Goal: Transaction & Acquisition: Purchase product/service

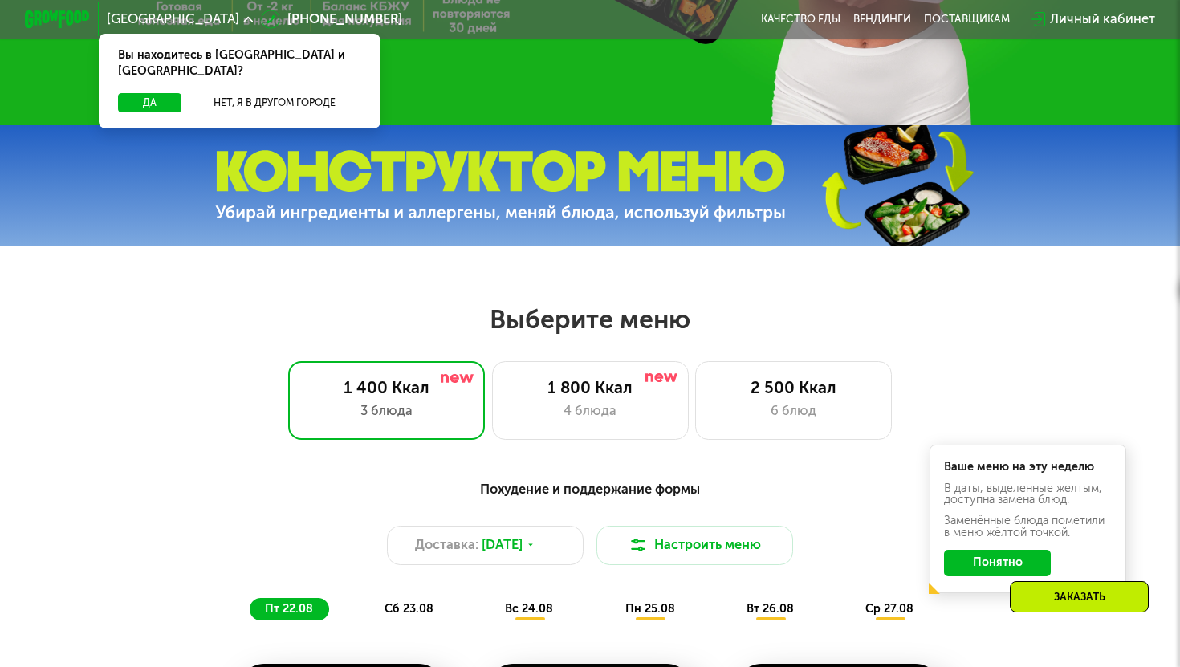
scroll to position [465, 0]
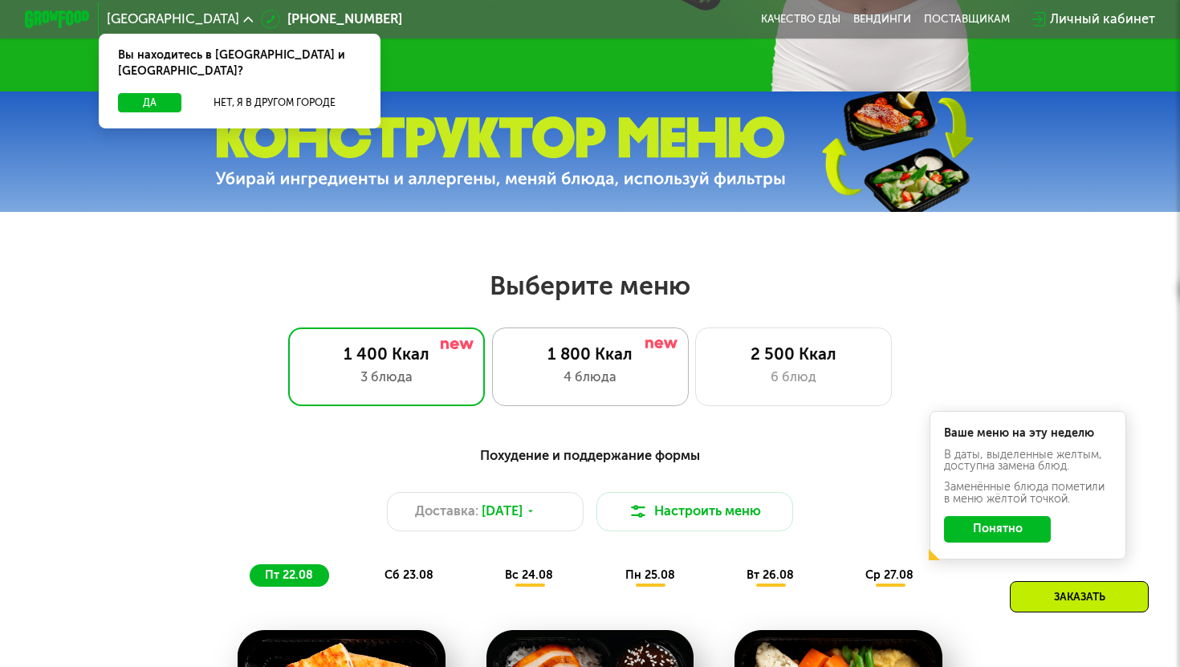
click at [591, 375] on div "4 блюда" at bounding box center [590, 378] width 162 height 20
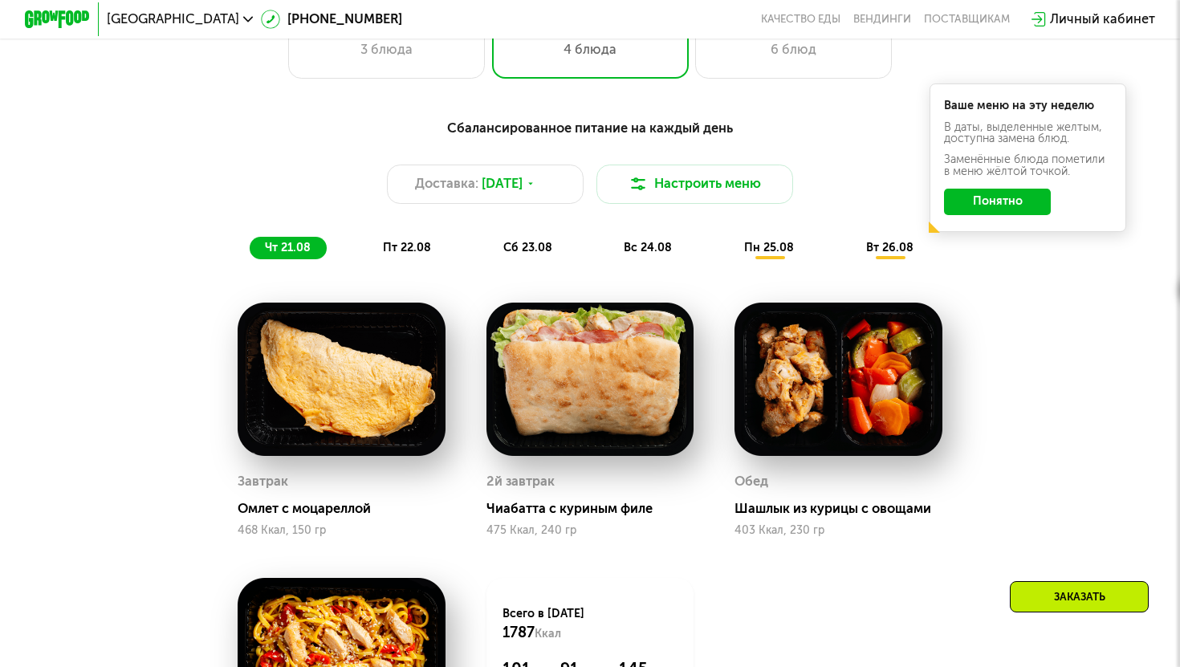
scroll to position [785, 0]
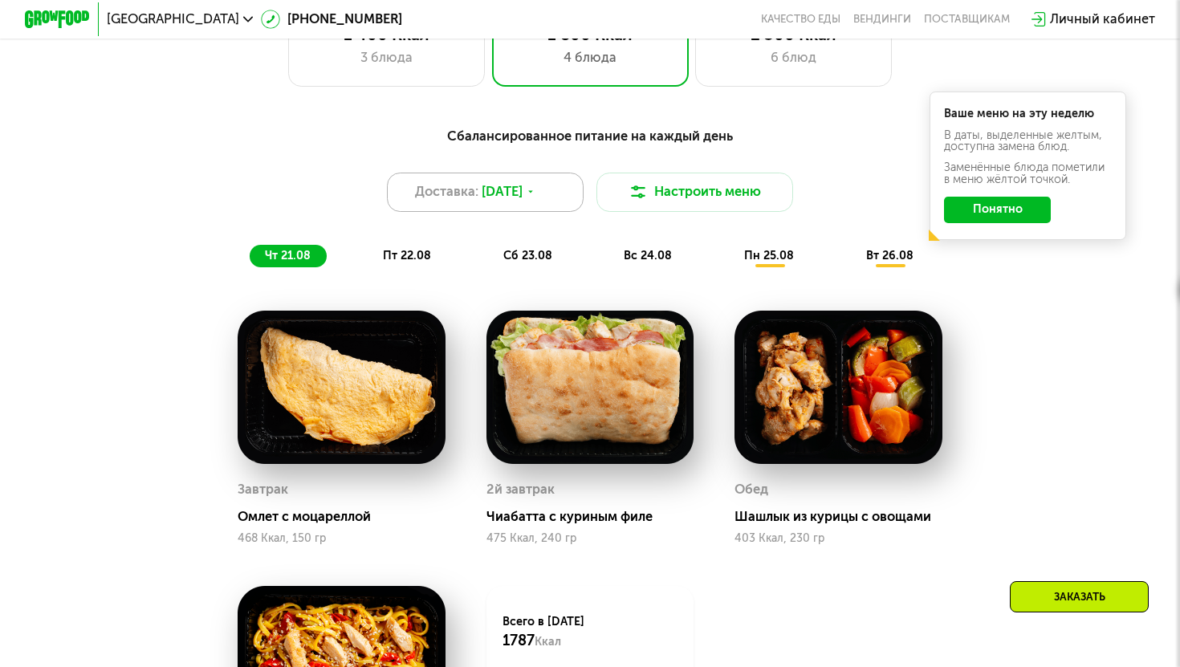
click at [566, 192] on div "Доставка: [DATE]" at bounding box center [485, 192] width 197 height 39
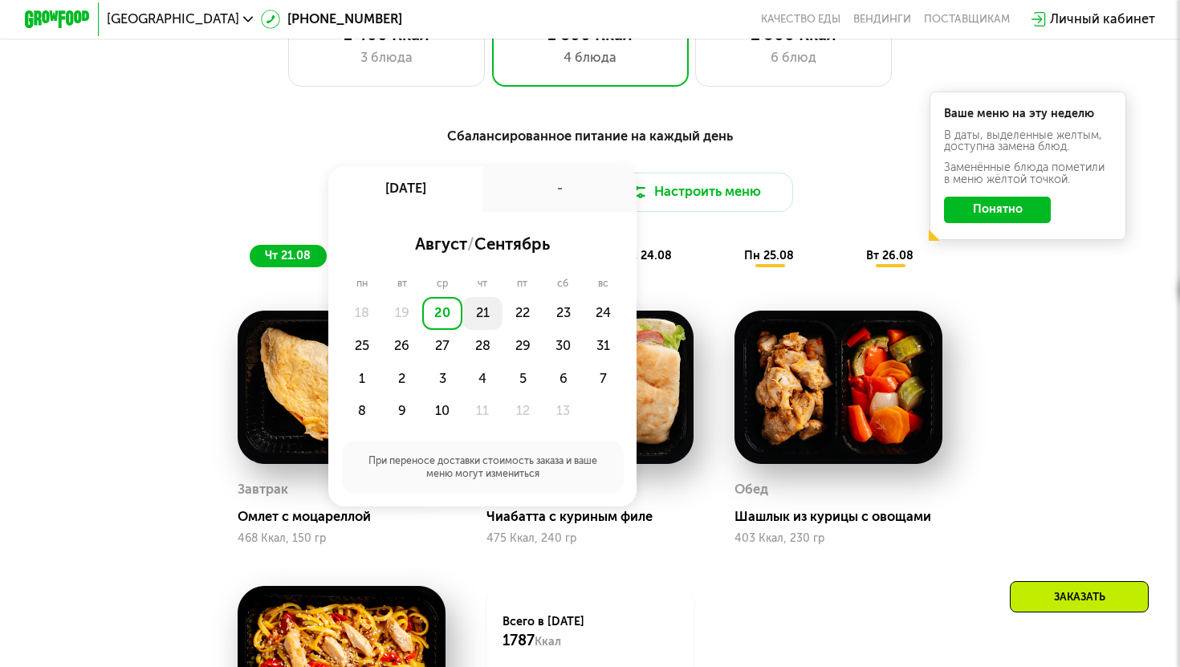
click at [502, 311] on div "21" at bounding box center [522, 313] width 40 height 33
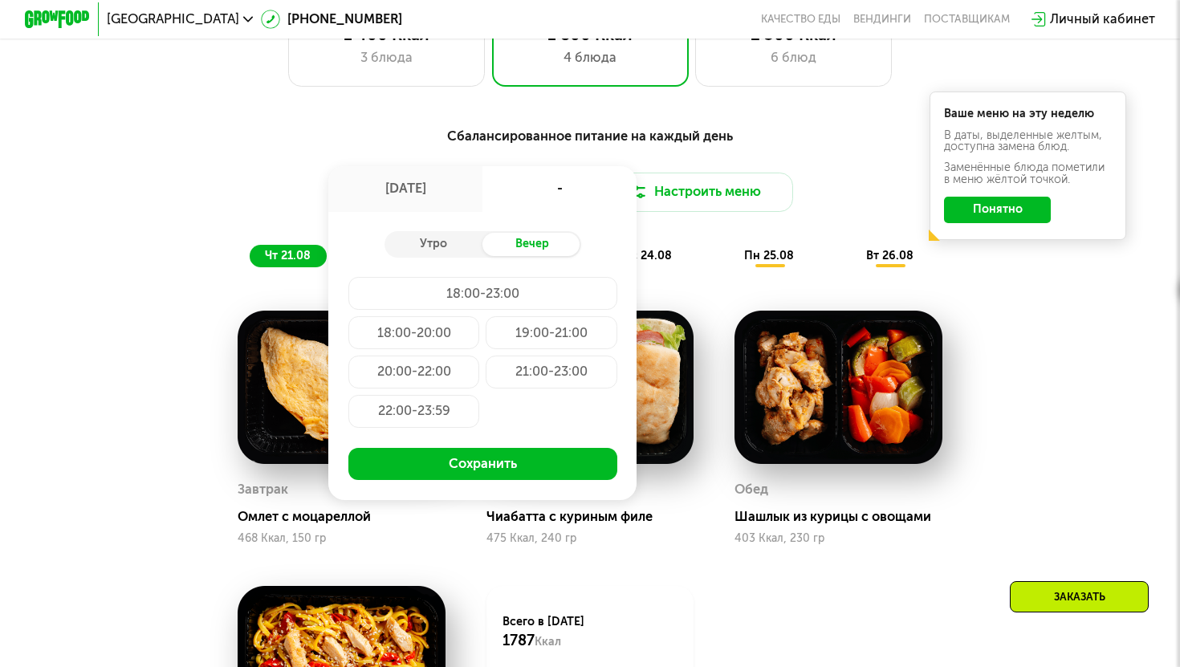
click at [685, 225] on div "Сбалансированное питание на каждый день Доставка: [DATE] авг, чт - Утро Вечер 1…" at bounding box center [590, 197] width 970 height 142
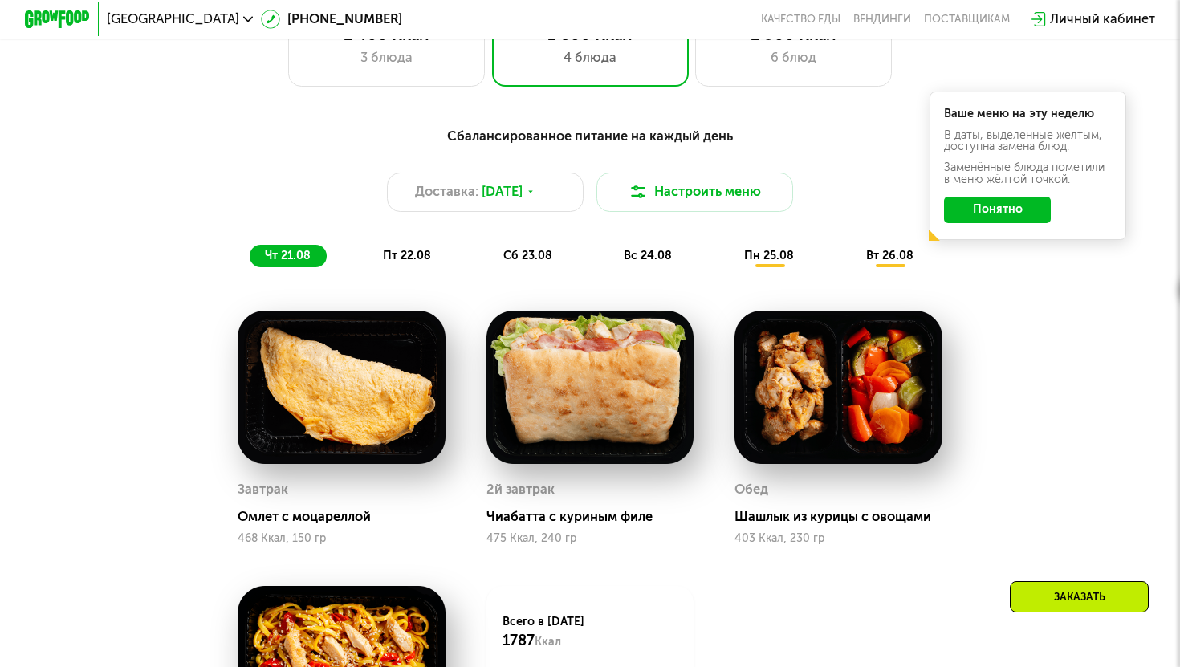
click at [387, 262] on span "пт 22.08" at bounding box center [407, 256] width 48 height 14
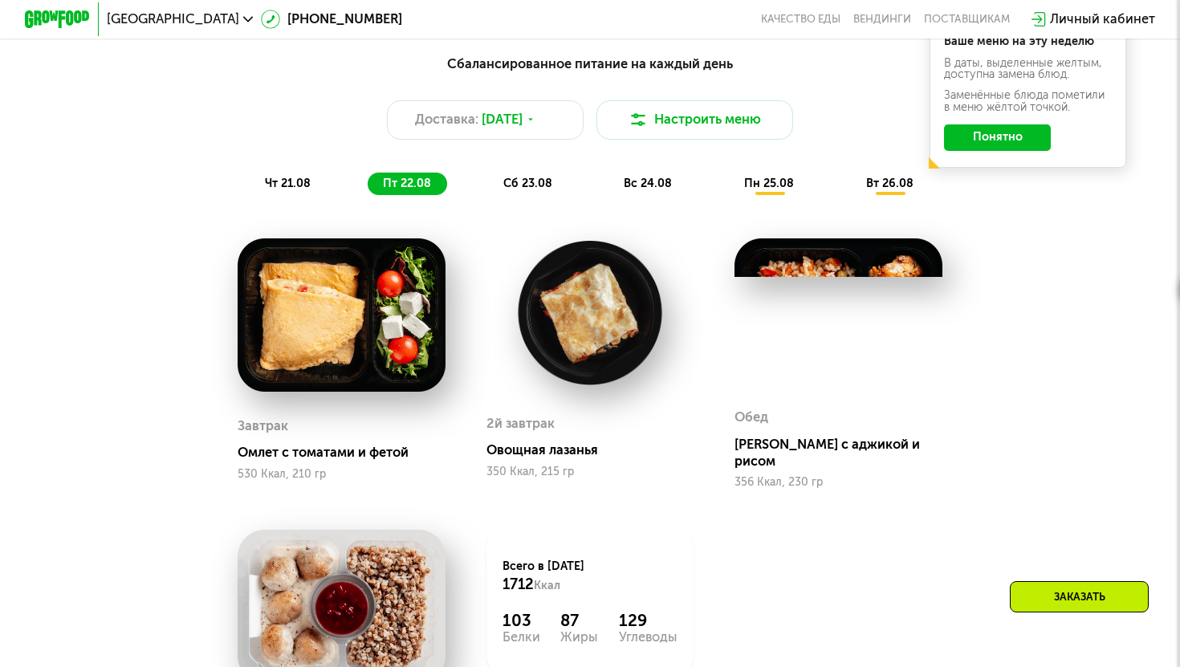
scroll to position [854, 0]
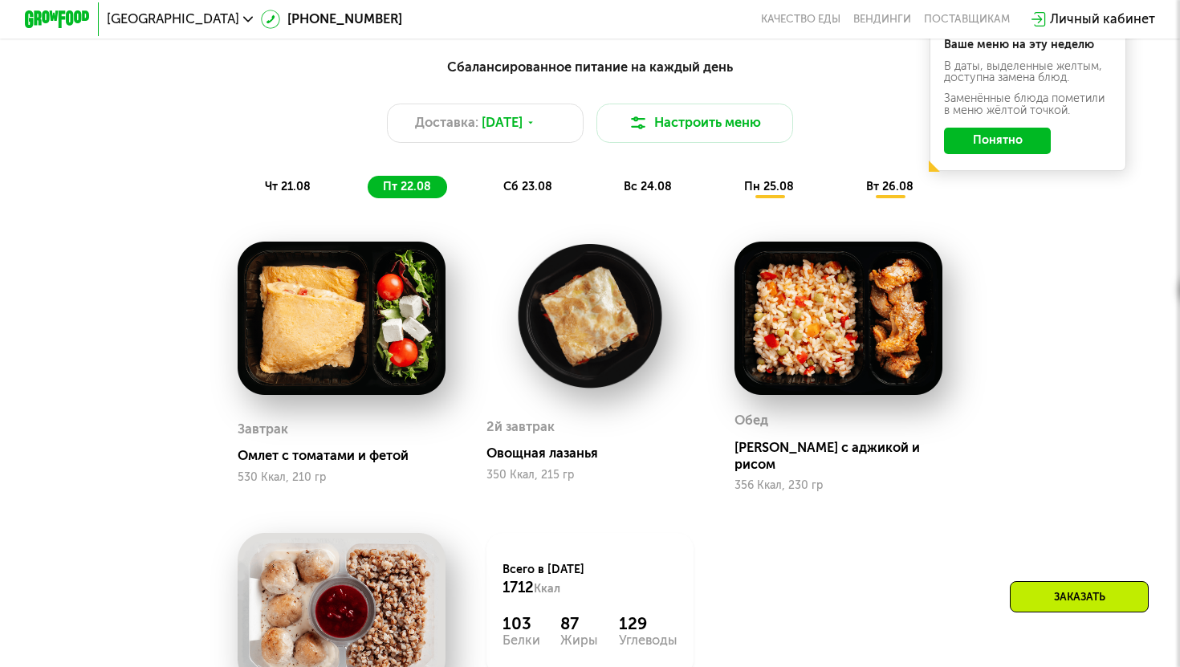
click at [539, 188] on span "сб 23.08" at bounding box center [527, 187] width 49 height 14
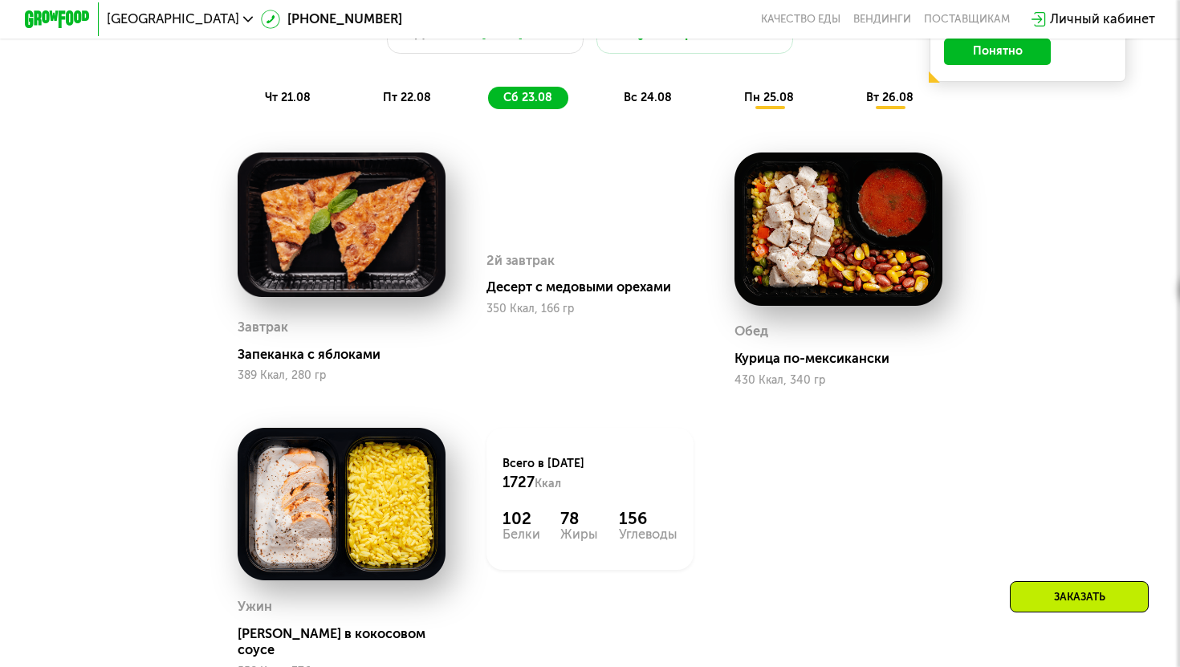
scroll to position [945, 0]
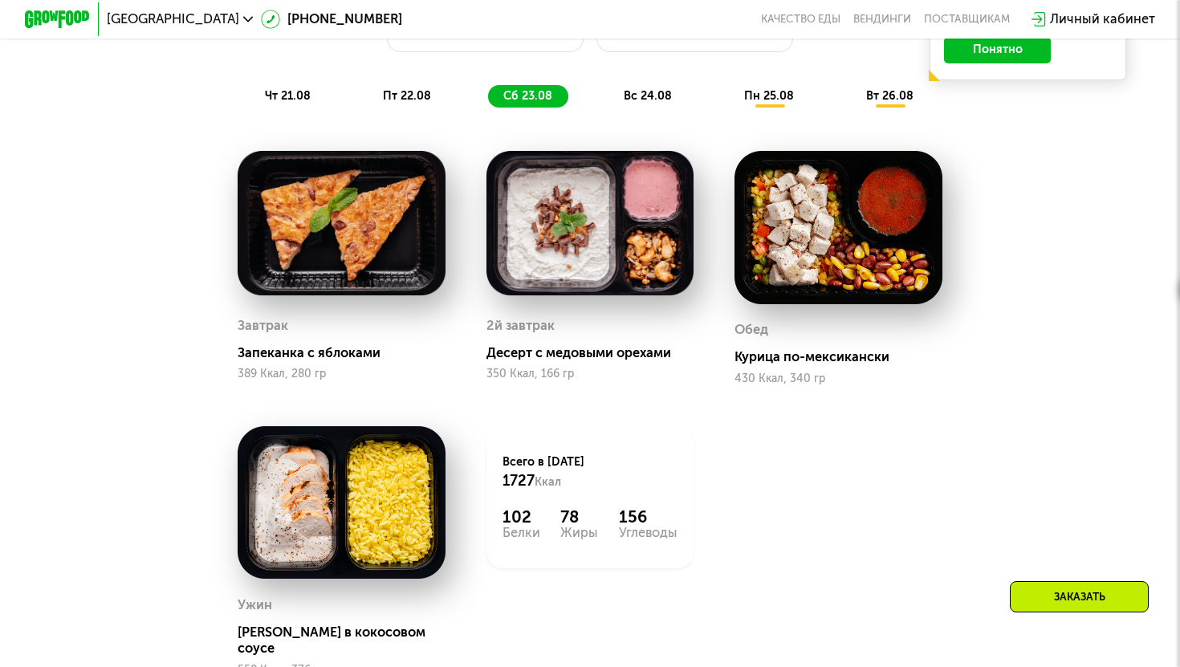
click at [770, 96] on span "пн 25.08" at bounding box center [769, 96] width 50 height 14
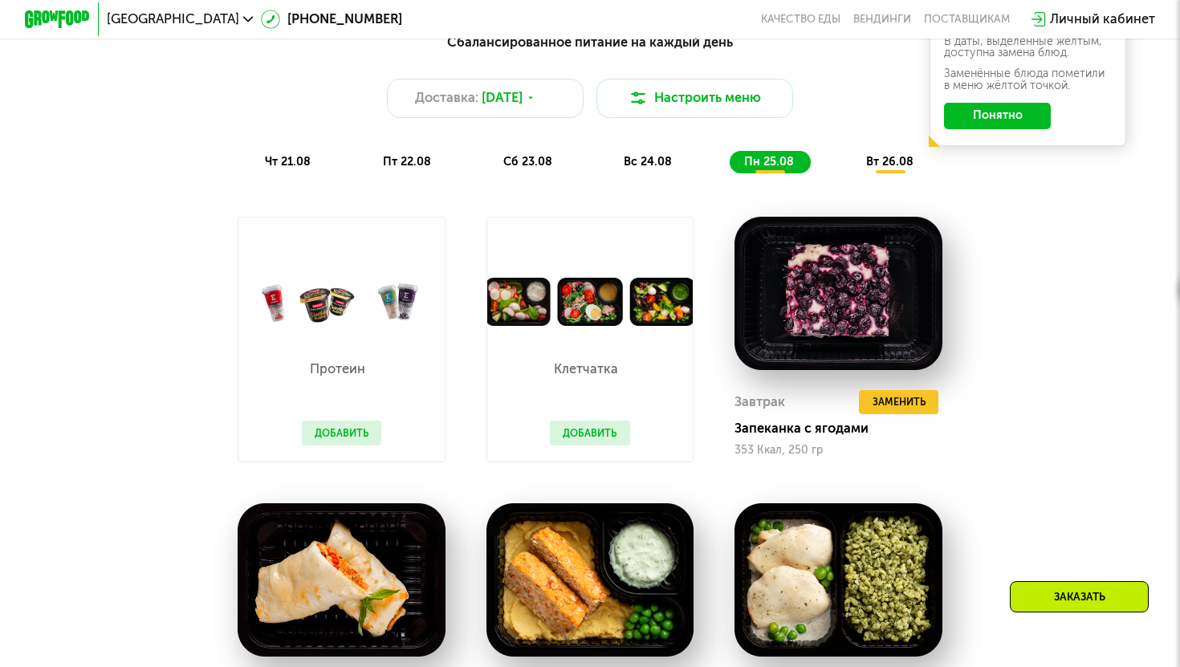
scroll to position [867, 0]
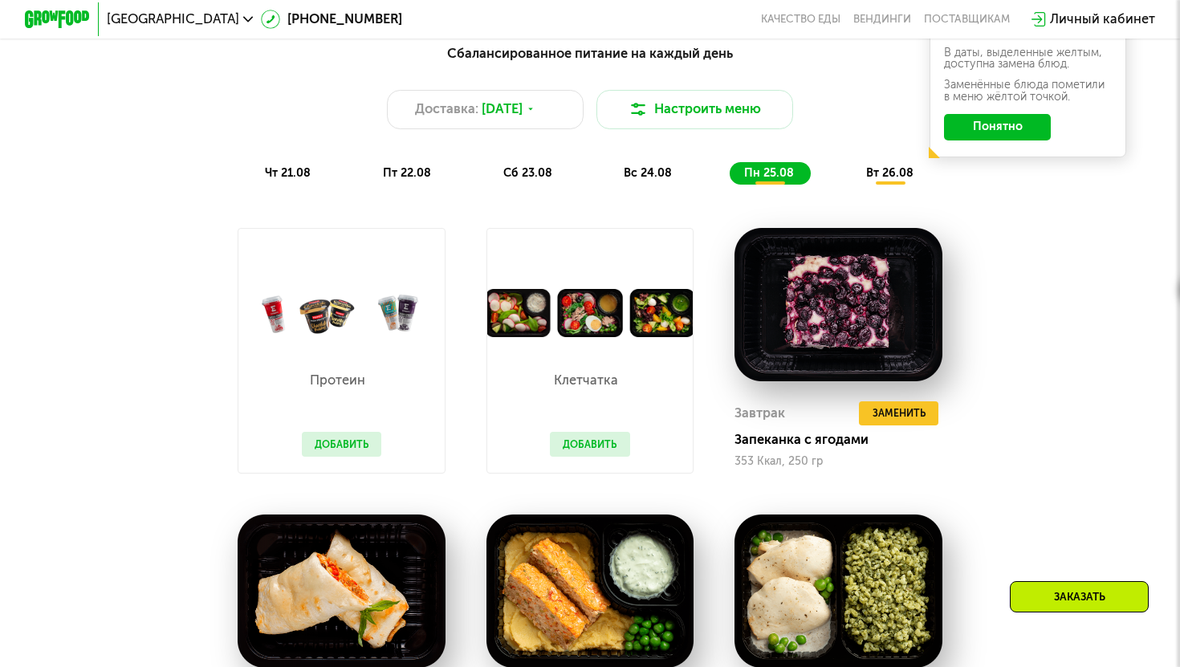
click at [890, 176] on span "вт 26.08" at bounding box center [889, 173] width 47 height 14
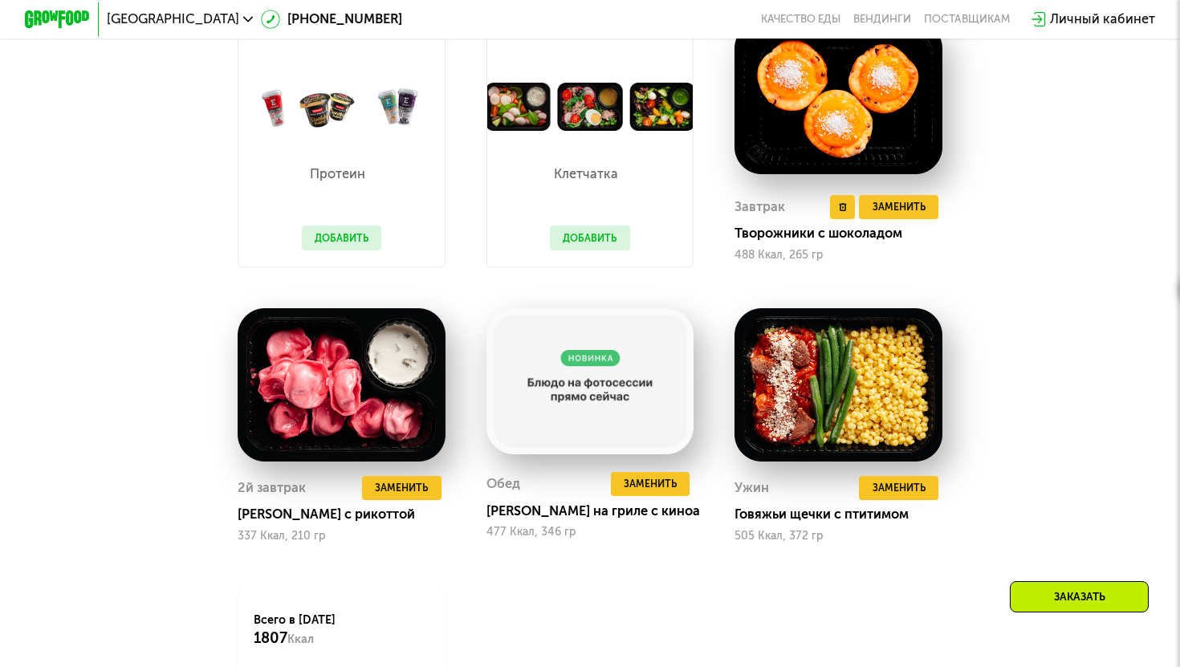
scroll to position [1124, 0]
